Goal: Information Seeking & Learning: Learn about a topic

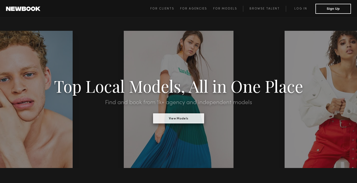
click at [172, 120] on button "View Models" at bounding box center [178, 118] width 51 height 10
click at [263, 8] on link "Browse Talent" at bounding box center [264, 9] width 43 height 6
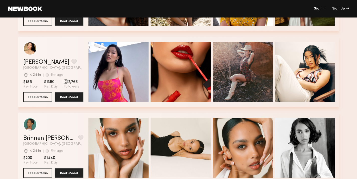
scroll to position [232, 0]
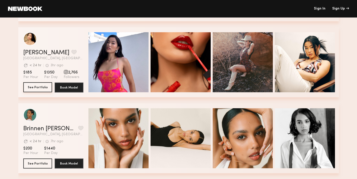
click at [41, 88] on button "See Portfolio" at bounding box center [37, 87] width 29 height 10
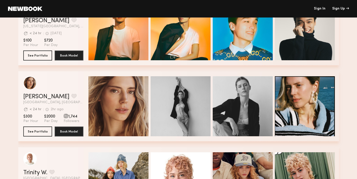
scroll to position [414, 0]
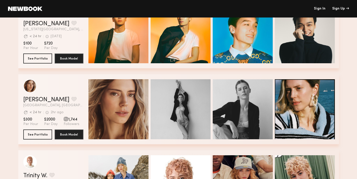
click at [66, 120] on div "grid" at bounding box center [66, 119] width 5 height 5
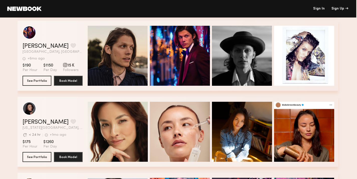
scroll to position [924, 1]
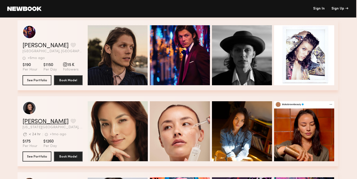
click at [34, 120] on link "Madison F." at bounding box center [46, 122] width 46 height 6
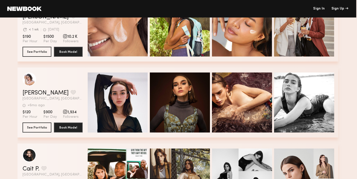
scroll to position [1565, 1]
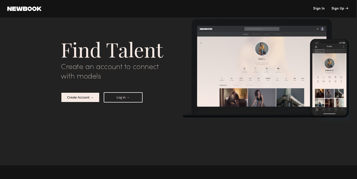
click at [90, 97] on button "Create Account →" at bounding box center [80, 97] width 39 height 10
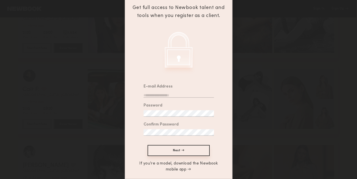
scroll to position [49, 0]
click at [158, 93] on input "email" at bounding box center [178, 94] width 70 height 7
type input "**********"
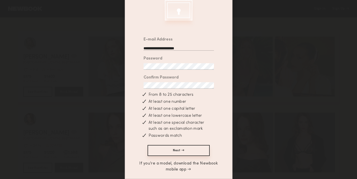
scroll to position [96, 0]
click at [173, 150] on button "Next →" at bounding box center [178, 150] width 62 height 11
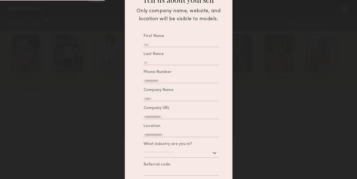
scroll to position [43, 0]
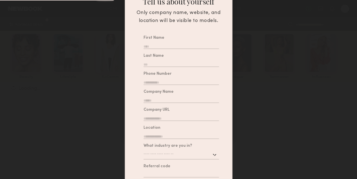
click at [171, 160] on input "text" at bounding box center [180, 155] width 75 height 9
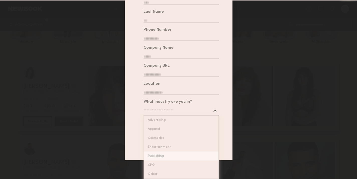
scroll to position [52, 0]
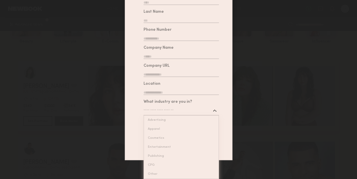
type input "*******"
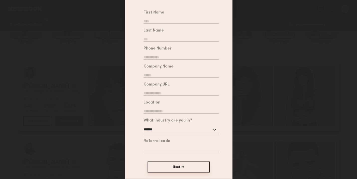
click at [215, 126] on div "******* Advertising Apparel Cosmetics Entertainment Publishing CPG Other" at bounding box center [180, 129] width 75 height 9
click at [283, 92] on div "Sign up for an account Tell us about yourself Select a profile photo Tell us ab…" at bounding box center [178, 89] width 357 height 179
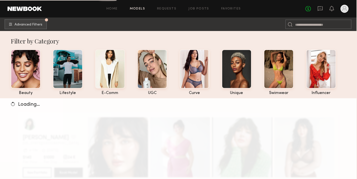
scroll to position [0, 1]
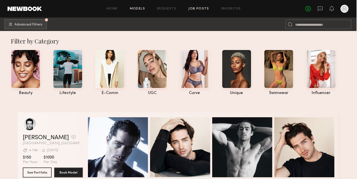
click at [190, 8] on link "Job Posts" at bounding box center [198, 8] width 21 height 3
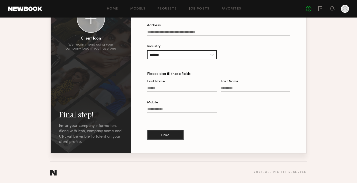
scroll to position [61, 0]
click at [314, 9] on div "No fees up to $5,000" at bounding box center [326, 9] width 43 height 8
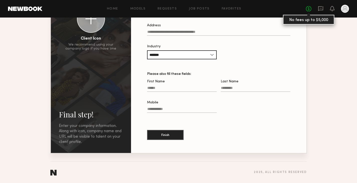
click at [308, 8] on link "No fees up to $5,000" at bounding box center [308, 9] width 6 height 6
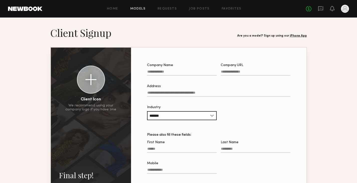
click at [141, 8] on link "Models" at bounding box center [137, 8] width 15 height 3
click at [112, 9] on link "Home" at bounding box center [112, 8] width 11 height 3
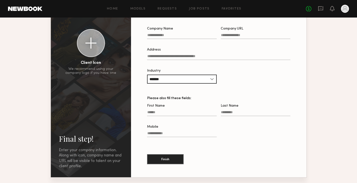
scroll to position [52, 0]
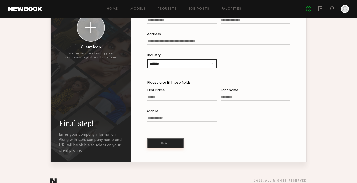
click at [176, 142] on button "Finish" at bounding box center [165, 143] width 37 height 10
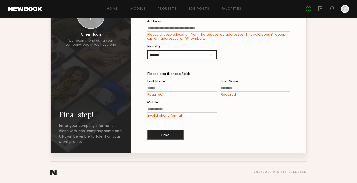
scroll to position [65, 0]
click at [163, 89] on input "First Name Required" at bounding box center [182, 89] width 70 height 6
click at [345, 9] on div at bounding box center [344, 9] width 8 height 8
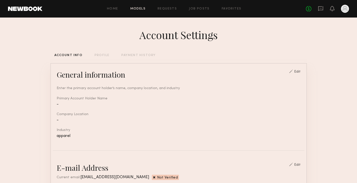
click at [138, 8] on link "Models" at bounding box center [137, 8] width 15 height 3
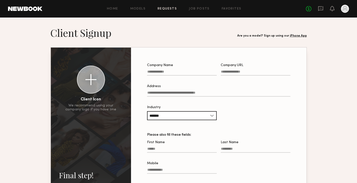
click at [175, 7] on link "Requests" at bounding box center [166, 8] width 19 height 3
click at [198, 8] on link "Job Posts" at bounding box center [199, 8] width 21 height 3
click at [113, 10] on link "Home" at bounding box center [112, 8] width 11 height 3
click at [32, 10] on link at bounding box center [25, 9] width 34 height 5
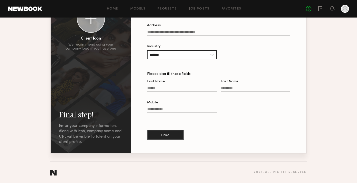
scroll to position [61, 0]
click at [54, 172] on section "2025 , all rights reserved" at bounding box center [178, 172] width 256 height 22
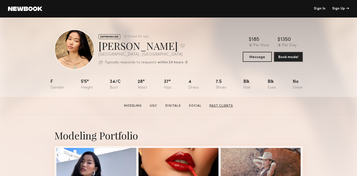
click at [213, 104] on link "Past Clients" at bounding box center [221, 106] width 28 height 5
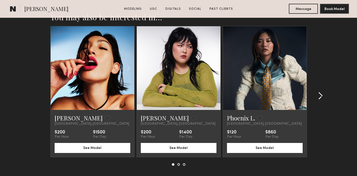
scroll to position [1422, 0]
click at [320, 94] on common-icon at bounding box center [319, 96] width 5 height 8
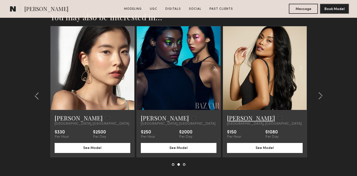
click at [232, 118] on link "Jules A." at bounding box center [251, 118] width 48 height 8
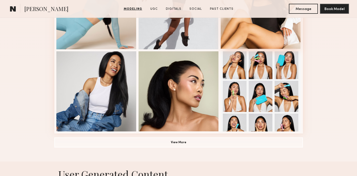
scroll to position [352, 0]
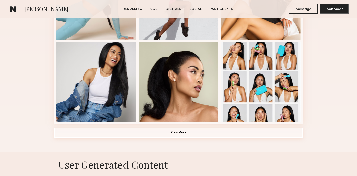
click at [221, 131] on button "View More" at bounding box center [178, 133] width 248 height 10
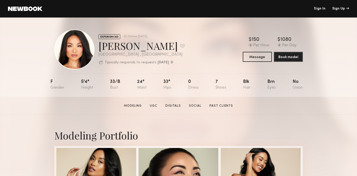
scroll to position [0, 0]
click at [254, 57] on button "Message" at bounding box center [256, 57] width 29 height 10
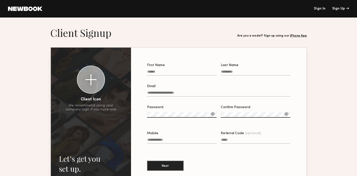
click at [30, 9] on link at bounding box center [25, 9] width 34 height 5
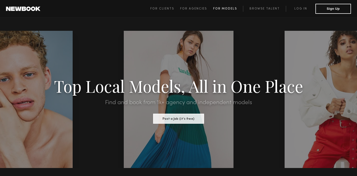
click at [230, 10] on span "For Models" at bounding box center [225, 8] width 24 height 3
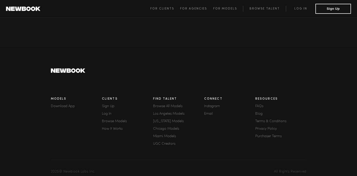
scroll to position [1393, 0]
click at [162, 120] on link "New York Models" at bounding box center [178, 122] width 51 height 4
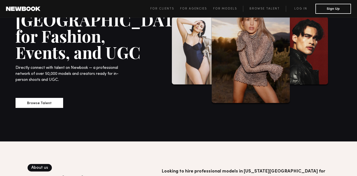
scroll to position [12, 0]
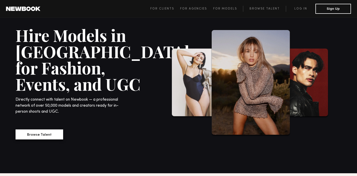
click at [58, 129] on button "Browse Talent" at bounding box center [40, 134] width 48 height 10
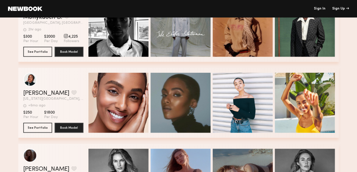
scroll to position [1459, 0]
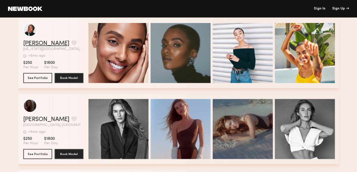
click at [38, 45] on link "Eugénie N." at bounding box center [46, 44] width 46 height 6
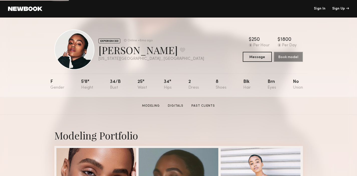
click at [113, 51] on div "[PERSON_NAME] Favorite" at bounding box center [151, 49] width 106 height 13
click at [206, 104] on link "Past Clients" at bounding box center [203, 106] width 28 height 5
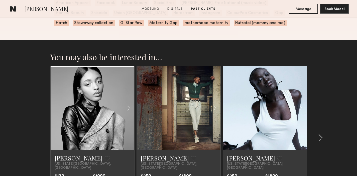
scroll to position [787, 0]
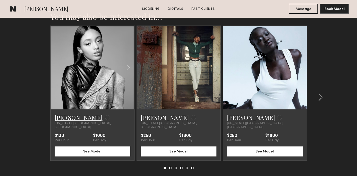
click at [68, 118] on link "[PERSON_NAME]" at bounding box center [79, 117] width 48 height 8
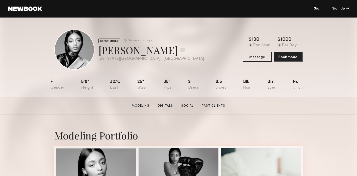
click at [165, 106] on link "Digitals" at bounding box center [165, 106] width 20 height 5
click at [187, 111] on section "[PERSON_NAME] Modeling Digitals Social Past Clients Message Book Model" at bounding box center [178, 106] width 357 height 18
click at [186, 105] on link "Social" at bounding box center [187, 106] width 17 height 5
click at [213, 110] on section "Remonia M. Modeling Digitals Social Past Clients Message Book Model" at bounding box center [178, 106] width 357 height 18
click at [213, 108] on link "Past Clients" at bounding box center [213, 106] width 28 height 5
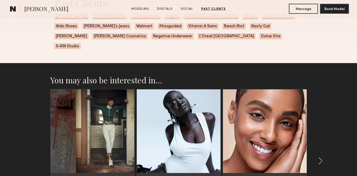
scroll to position [1005, 0]
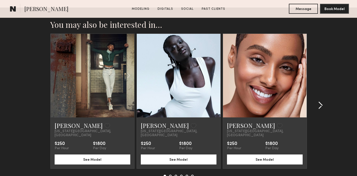
click at [319, 101] on common-icon at bounding box center [319, 105] width 5 height 8
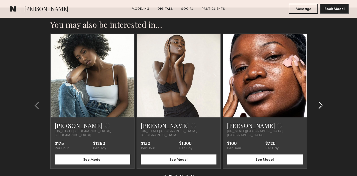
click at [319, 101] on common-icon at bounding box center [319, 105] width 5 height 8
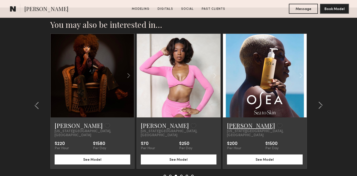
click at [241, 121] on link "[PERSON_NAME]" at bounding box center [251, 125] width 48 height 8
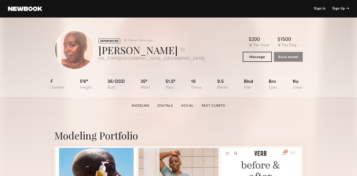
click at [28, 8] on link at bounding box center [25, 9] width 34 height 5
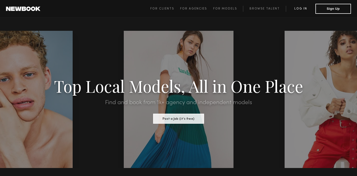
click at [305, 8] on link "Log in" at bounding box center [300, 9] width 30 height 6
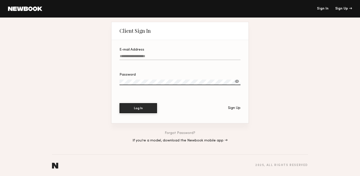
click at [164, 52] on label "E-mail Address" at bounding box center [180, 56] width 121 height 17
click at [164, 54] on input "E-mail Address" at bounding box center [180, 57] width 121 height 6
type input "**********"
click at [138, 108] on button "Log In" at bounding box center [139, 108] width 38 height 10
click at [237, 82] on div at bounding box center [237, 81] width 5 height 5
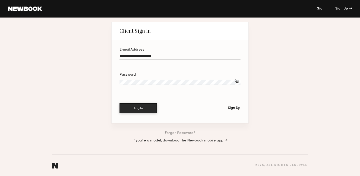
click at [235, 108] on div "Sign Up" at bounding box center [234, 108] width 13 height 4
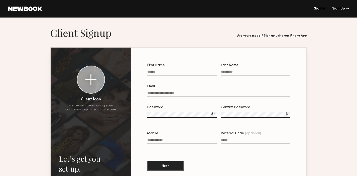
click at [173, 73] on input "First Name" at bounding box center [182, 73] width 70 height 6
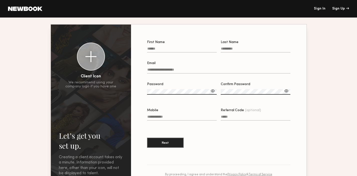
scroll to position [10, 0]
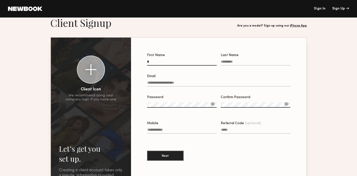
type input "*"
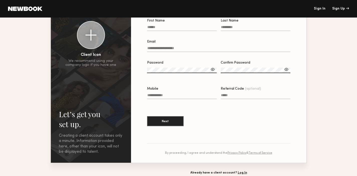
scroll to position [44, 0]
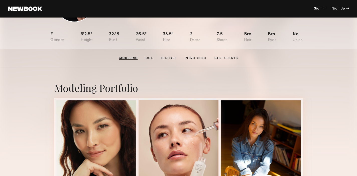
scroll to position [14, 0]
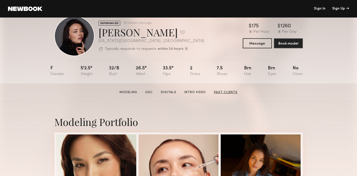
click at [223, 94] on link "Past Clients" at bounding box center [226, 92] width 28 height 5
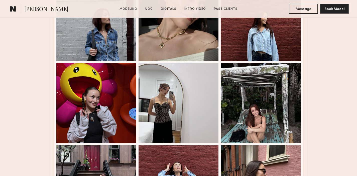
scroll to position [1610, 0]
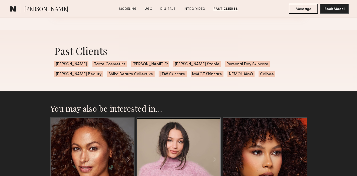
click at [77, 65] on span "Estée Lauder" at bounding box center [71, 64] width 34 height 6
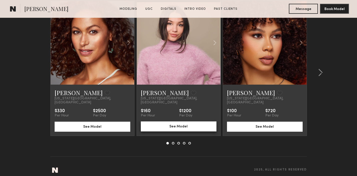
scroll to position [1726, 0]
click at [159, 92] on link "Sabrina D." at bounding box center [165, 93] width 48 height 8
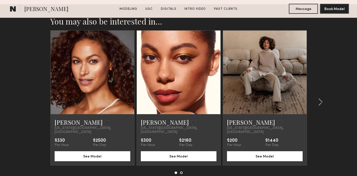
scroll to position [1267, 0]
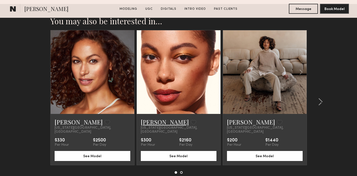
click at [153, 120] on link "[PERSON_NAME]" at bounding box center [165, 122] width 48 height 8
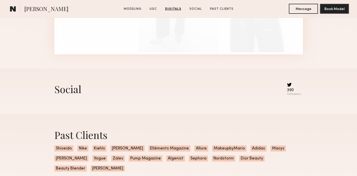
scroll to position [1302, 0]
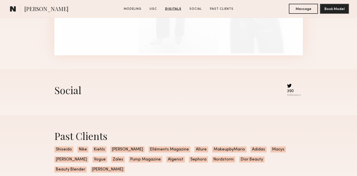
click at [294, 90] on div "390" at bounding box center [294, 91] width 14 height 4
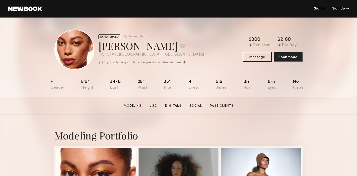
scroll to position [0, 0]
click at [227, 106] on link "Past Clients" at bounding box center [221, 106] width 28 height 5
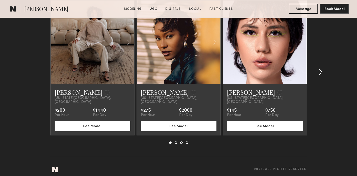
scroll to position [1514, 0]
click at [321, 68] on common-icon at bounding box center [319, 72] width 5 height 8
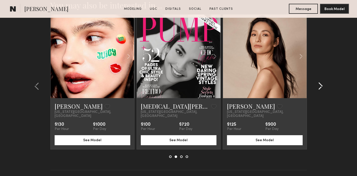
scroll to position [1497, 0]
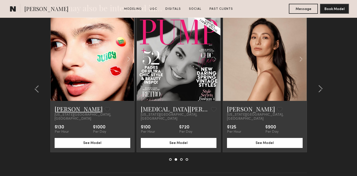
click at [67, 106] on link "[PERSON_NAME]" at bounding box center [79, 109] width 48 height 8
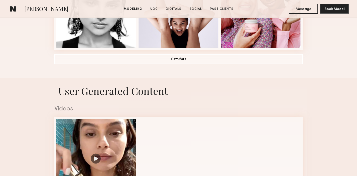
scroll to position [370, 0]
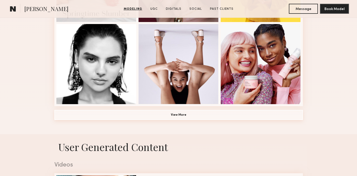
click at [135, 117] on button "View More" at bounding box center [178, 115] width 248 height 10
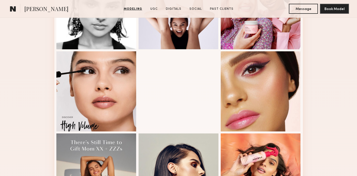
scroll to position [447, 0]
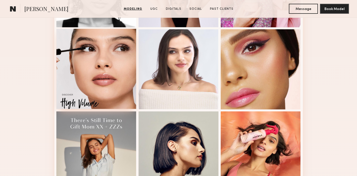
click at [115, 100] on div at bounding box center [96, 69] width 80 height 80
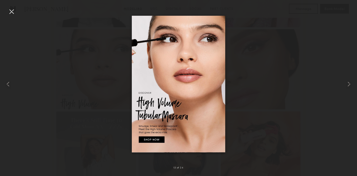
click at [105, 138] on div at bounding box center [178, 84] width 357 height 152
click at [347, 46] on div at bounding box center [349, 84] width 14 height 152
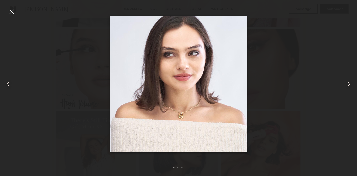
click at [13, 12] on div at bounding box center [12, 12] width 8 height 8
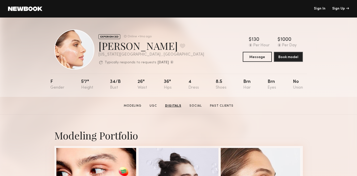
scroll to position [0, 0]
click at [200, 107] on link "Social" at bounding box center [195, 106] width 17 height 5
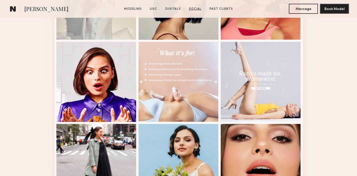
scroll to position [1143, 0]
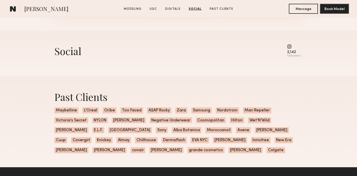
click at [288, 49] on common-icon at bounding box center [294, 46] width 14 height 5
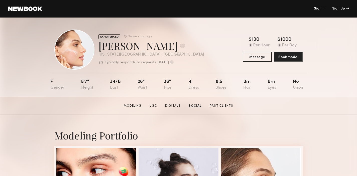
scroll to position [0, 0]
click at [79, 47] on div at bounding box center [74, 50] width 40 height 40
click at [142, 107] on link "Modeling" at bounding box center [133, 106] width 22 height 5
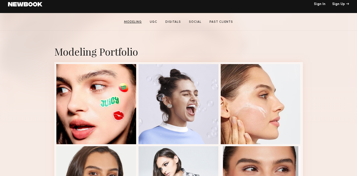
scroll to position [85, 0]
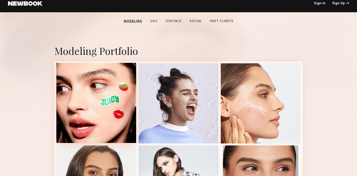
click at [134, 107] on div at bounding box center [96, 103] width 80 height 80
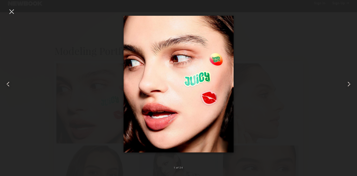
click at [67, 62] on div at bounding box center [178, 84] width 357 height 152
click at [74, 57] on div at bounding box center [178, 84] width 357 height 152
click at [11, 11] on div at bounding box center [12, 12] width 8 height 8
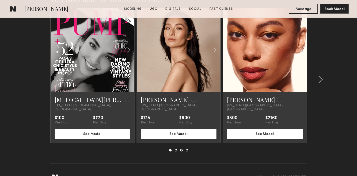
scroll to position [1328, 0]
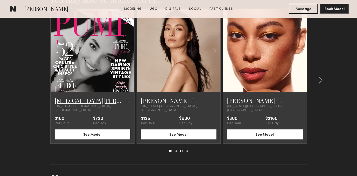
click at [63, 101] on link "[MEDICAL_DATA][PERSON_NAME]" at bounding box center [89, 100] width 68 height 8
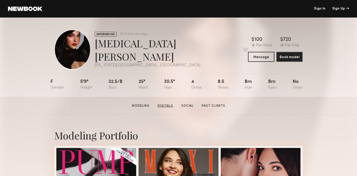
click at [165, 105] on link "Digitals" at bounding box center [165, 106] width 20 height 5
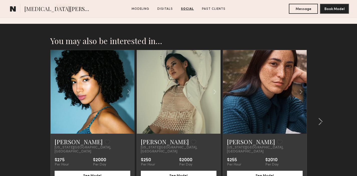
scroll to position [996, 0]
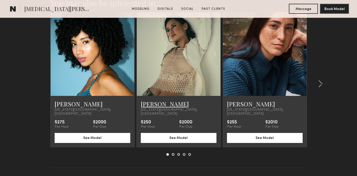
click at [155, 106] on link "[PERSON_NAME]" at bounding box center [165, 104] width 48 height 8
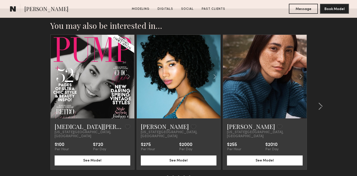
scroll to position [993, 0]
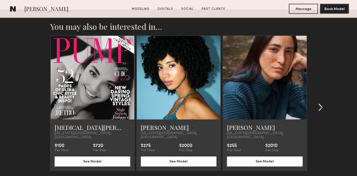
click at [318, 103] on common-icon at bounding box center [319, 107] width 5 height 8
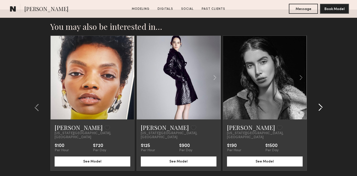
click at [319, 103] on common-icon at bounding box center [319, 107] width 5 height 8
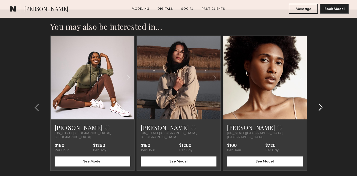
click at [319, 103] on common-icon at bounding box center [319, 107] width 5 height 8
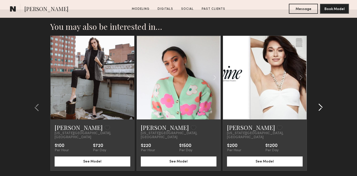
click at [319, 103] on common-icon at bounding box center [319, 107] width 5 height 8
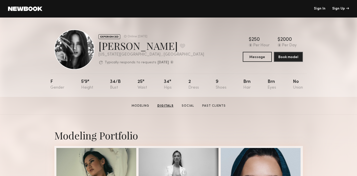
scroll to position [0, 0]
click at [34, 10] on link at bounding box center [25, 9] width 34 height 5
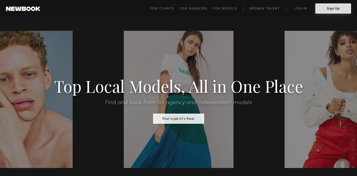
click at [334, 9] on button "Sign Up" at bounding box center [333, 9] width 36 height 10
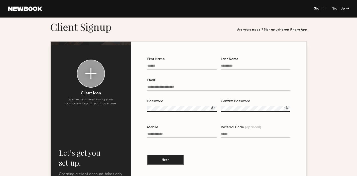
scroll to position [6, 0]
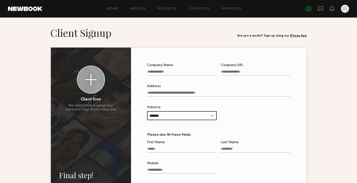
click at [343, 8] on div at bounding box center [344, 9] width 8 height 8
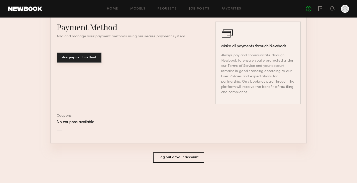
scroll to position [297, 0]
click at [186, 152] on button "Log out of your account" at bounding box center [178, 157] width 51 height 11
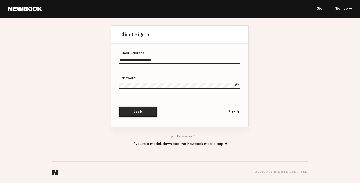
type input "**********"
click at [138, 111] on button "Log In" at bounding box center [139, 112] width 38 height 10
click at [35, 9] on link at bounding box center [25, 9] width 34 height 5
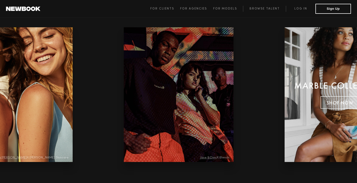
scroll to position [1054, 0]
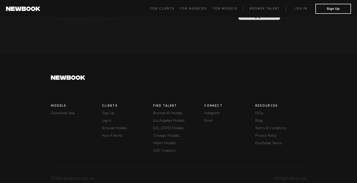
scroll to position [1386, 0]
click at [260, 112] on link "FAQs" at bounding box center [280, 114] width 51 height 4
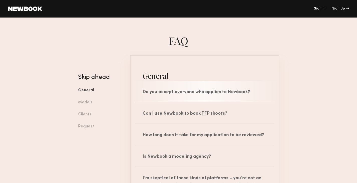
click at [246, 92] on div "Do you accept everyone who applies to Newbook?" at bounding box center [204, 91] width 148 height 21
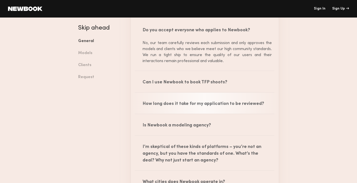
scroll to position [62, 0]
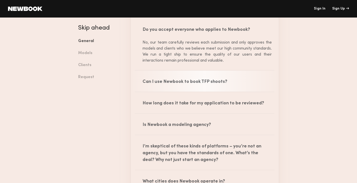
click at [234, 84] on div "Can I use Newbook to book TFP shoots?" at bounding box center [204, 81] width 148 height 21
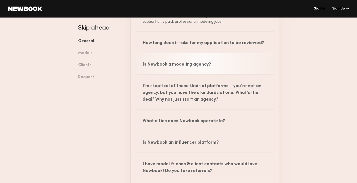
scroll to position [144, 0]
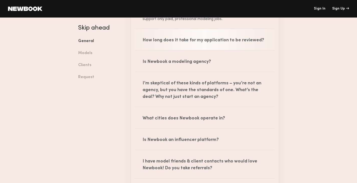
click at [233, 43] on div "How long does it take for my application to be reviewed?" at bounding box center [204, 39] width 148 height 21
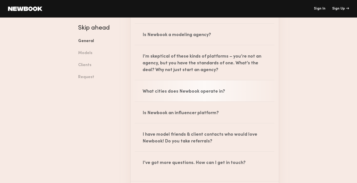
scroll to position [209, 0]
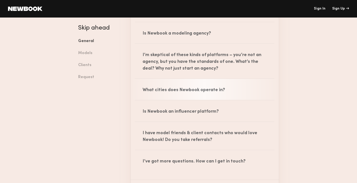
click at [224, 87] on div "What cities does Newbook operate in?" at bounding box center [204, 89] width 148 height 21
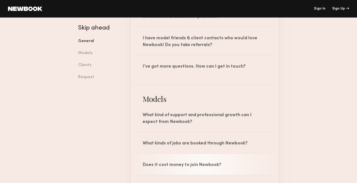
scroll to position [290, 0]
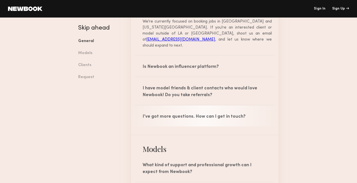
click at [224, 116] on div "I’ve got more questions. How can I get in touch?" at bounding box center [204, 115] width 148 height 21
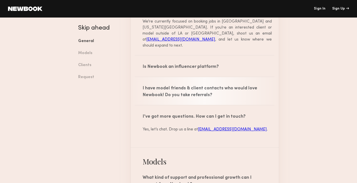
click at [222, 93] on div "I have model friends & client contacts who would love Newbook! Do you take refe…" at bounding box center [204, 91] width 148 height 28
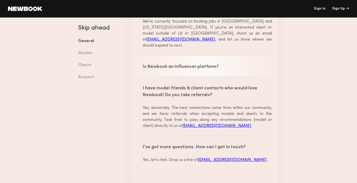
click at [222, 69] on div "Is Newbook an influencer platform?" at bounding box center [204, 66] width 148 height 21
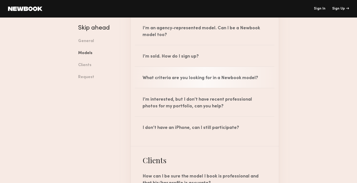
scroll to position [624, 0]
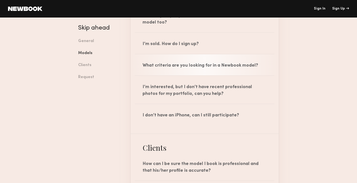
click at [224, 55] on div "What criteria are you looking for in a Newbook model?" at bounding box center [204, 64] width 148 height 21
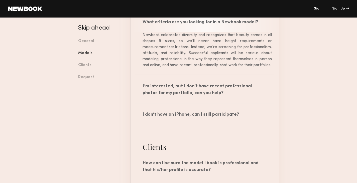
scroll to position [726, 0]
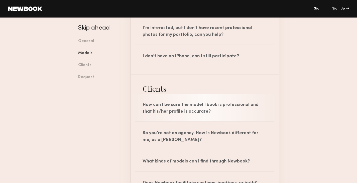
click at [213, 110] on div "How can I be sure the model I book is professional and that his/her profile is …" at bounding box center [204, 108] width 148 height 28
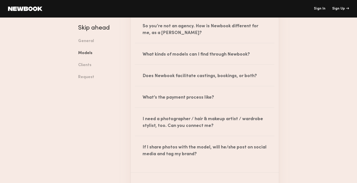
scroll to position [953, 0]
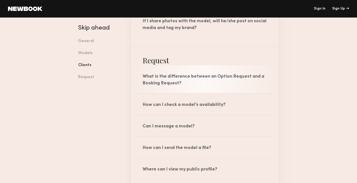
scroll to position [1020, 0]
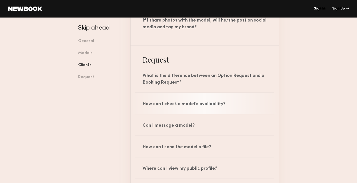
click at [213, 108] on div "How can I check a model’s availability?" at bounding box center [204, 103] width 148 height 21
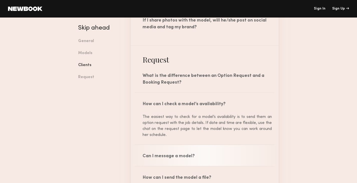
click at [197, 155] on div "Can I message a model?" at bounding box center [204, 155] width 148 height 21
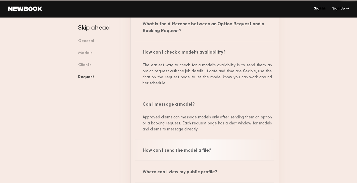
click at [197, 153] on div "How can I send the model a file?" at bounding box center [204, 149] width 148 height 21
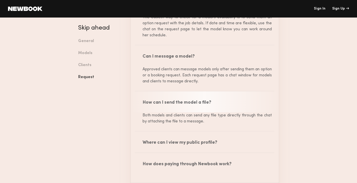
scroll to position [1163, 0]
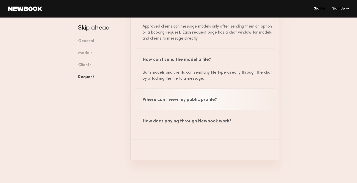
click at [215, 108] on div "Where can I view my public profile?" at bounding box center [204, 99] width 148 height 21
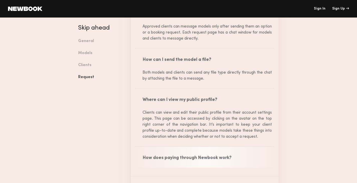
click at [201, 158] on div "How does paying through Newbook work?" at bounding box center [204, 157] width 148 height 21
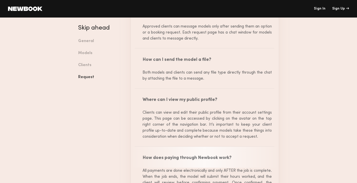
scroll to position [1217, 0]
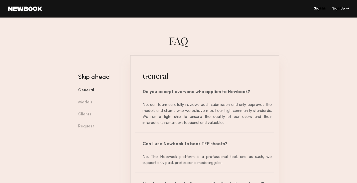
click at [26, 8] on link at bounding box center [25, 9] width 34 height 5
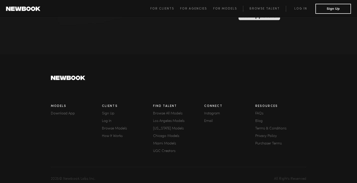
scroll to position [1381, 0]
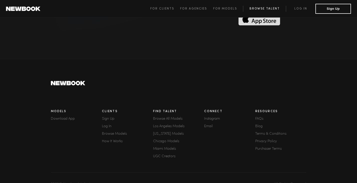
click at [269, 10] on link "Browse Talent" at bounding box center [264, 9] width 43 height 6
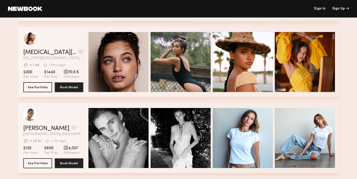
scroll to position [455, 0]
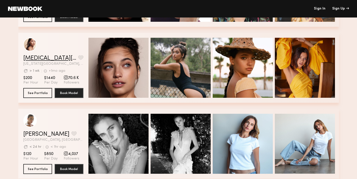
click at [34, 59] on link "[MEDICAL_DATA][PERSON_NAME]" at bounding box center [49, 58] width 53 height 6
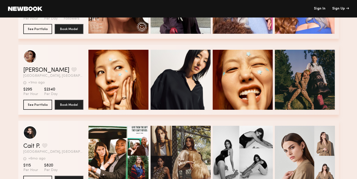
scroll to position [807, 0]
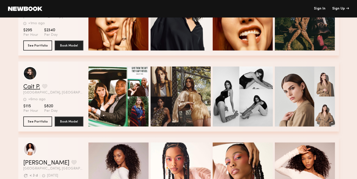
click at [33, 87] on link "Cait P." at bounding box center [31, 87] width 17 height 6
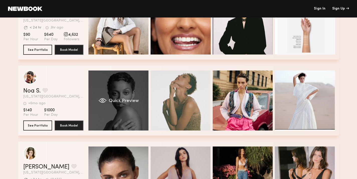
scroll to position [1303, 0]
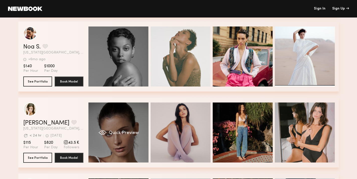
click at [132, 118] on div "Quick Preview" at bounding box center [118, 133] width 60 height 60
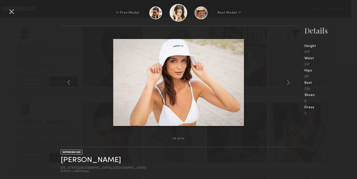
scroll to position [1303, 6]
click at [79, 128] on div at bounding box center [178, 82] width 235 height 97
click at [73, 123] on div at bounding box center [178, 82] width 235 height 97
click at [13, 11] on div at bounding box center [12, 12] width 8 height 8
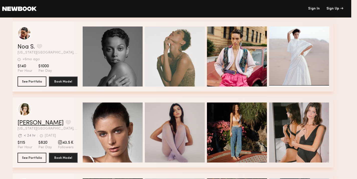
scroll to position [1464, 6]
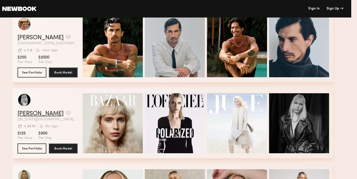
click at [23, 115] on link "[PERSON_NAME]" at bounding box center [41, 114] width 46 height 6
